Goal: Check status: Check status

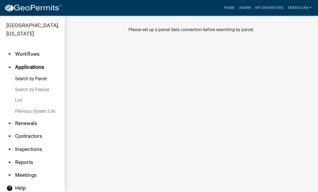
click at [45, 79] on link "Search by Parcel" at bounding box center [32, 78] width 65 height 11
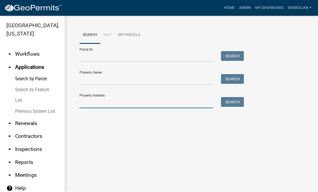
click at [117, 101] on input "Property Address:" at bounding box center [147, 102] width 134 height 11
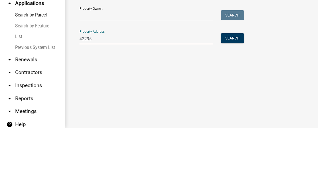
type input "42295"
click at [236, 97] on button "Search" at bounding box center [232, 102] width 23 height 10
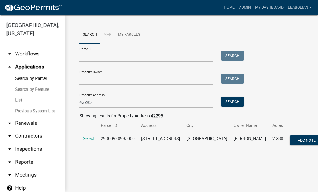
click at [90, 140] on span "Select" at bounding box center [89, 138] width 12 height 5
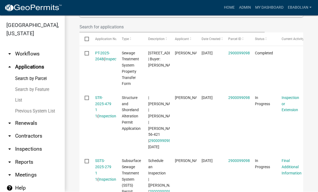
scroll to position [172, 0]
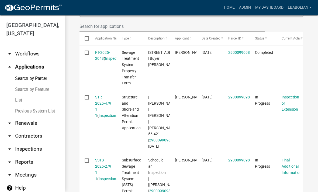
click at [106, 99] on div "STR-2025-479 1 1 ( Inspections )" at bounding box center [103, 106] width 16 height 25
click at [107, 99] on div "STR-2025-479 1 1 ( Inspections )" at bounding box center [103, 106] width 16 height 25
click at [104, 101] on link "STR-2025-479 1 1" at bounding box center [103, 106] width 16 height 23
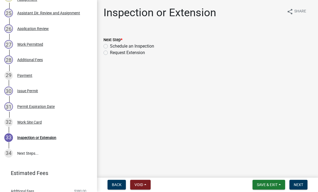
scroll to position [482, 0]
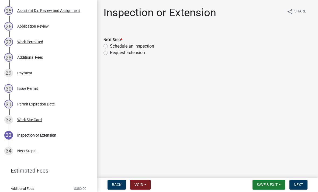
click at [39, 121] on div "Work Site Card" at bounding box center [29, 120] width 25 height 4
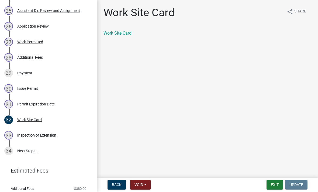
click at [123, 35] on link "Work Site Card" at bounding box center [118, 33] width 28 height 5
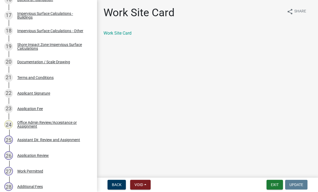
scroll to position [349, 0]
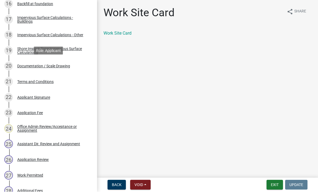
click at [64, 65] on div "Documentation / Scale Drawing" at bounding box center [43, 66] width 53 height 4
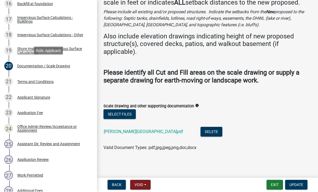
scroll to position [39, 0]
click at [138, 130] on link "[PERSON_NAME][GEOGRAPHIC_DATA]pdf" at bounding box center [144, 131] width 80 height 5
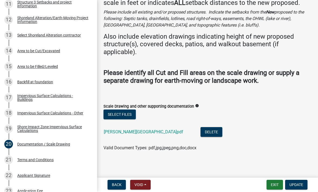
scroll to position [266, 0]
